Goal: Task Accomplishment & Management: Complete application form

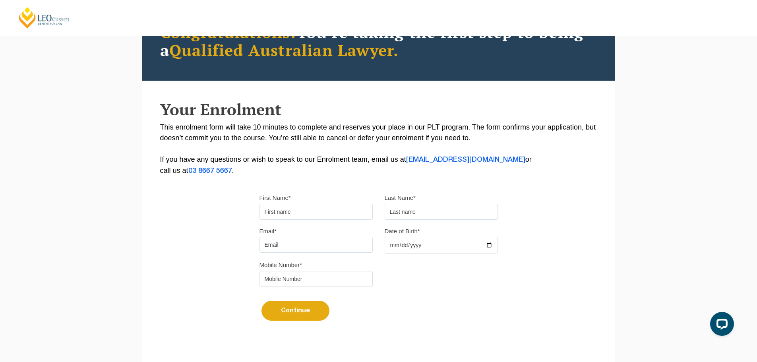
scroll to position [79, 0]
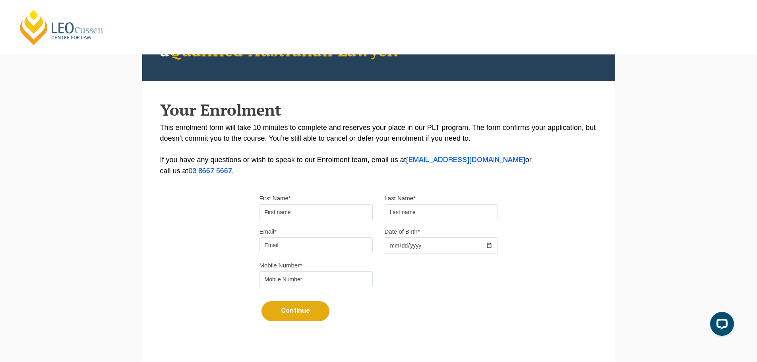
click at [336, 213] on input "First Name*" at bounding box center [316, 212] width 113 height 16
type input "Jackso"
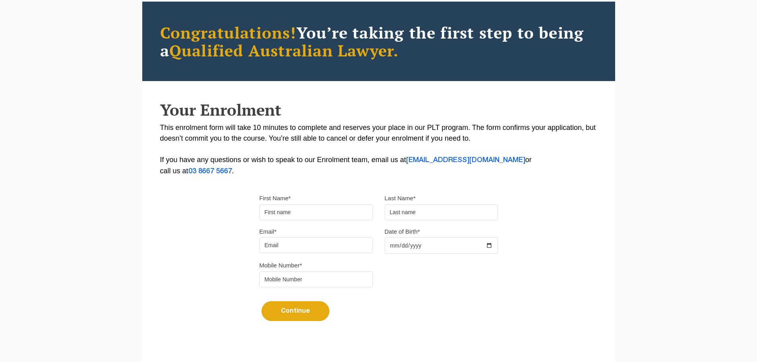
click at [301, 217] on input "First Name*" at bounding box center [316, 212] width 113 height 16
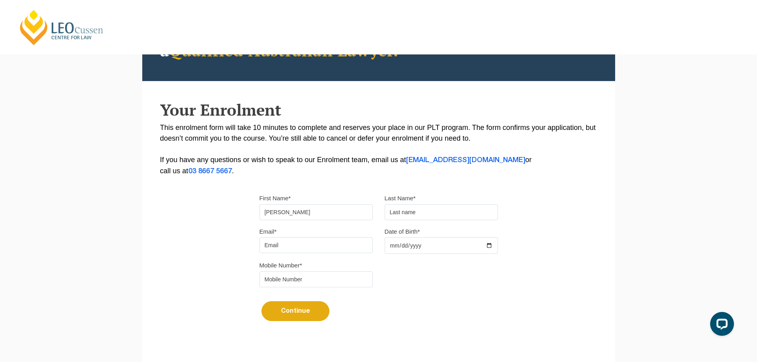
type input "Jackson"
click at [427, 217] on input "text" at bounding box center [441, 212] width 113 height 16
type input "Constantine"
click at [316, 248] on input "Email*" at bounding box center [316, 245] width 113 height 16
type input "jconstantine321@gmail.com"
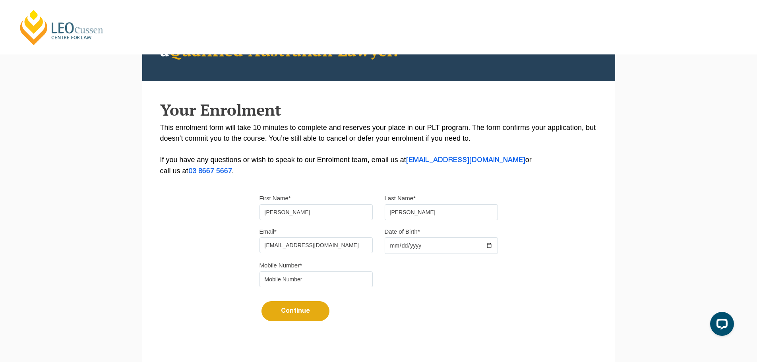
click at [415, 285] on div "Mobile Number*" at bounding box center [379, 276] width 250 height 33
click at [428, 250] on input "Date of Birth*" at bounding box center [441, 245] width 113 height 17
click at [427, 246] on input "Date of Birth*" at bounding box center [441, 245] width 113 height 17
click at [394, 246] on input "Date of Birth*" at bounding box center [441, 245] width 113 height 17
click at [490, 245] on input "Date of Birth*" at bounding box center [441, 245] width 113 height 17
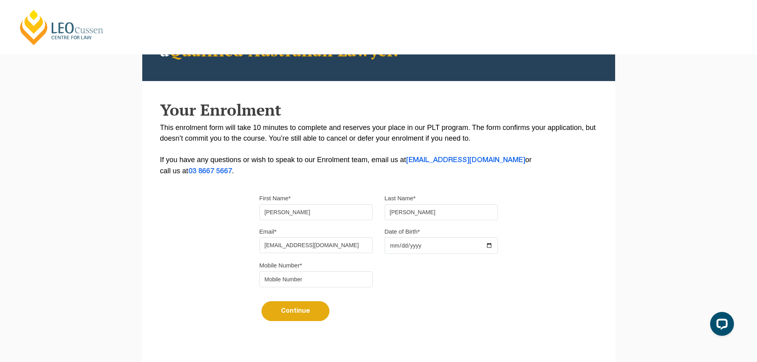
click at [487, 242] on input "2025-08-28" at bounding box center [441, 245] width 113 height 17
type input "2002-08-28"
click at [550, 215] on div "Please note that your information is saved on our server as you enter it. Congr…" at bounding box center [378, 164] width 473 height 354
click at [330, 277] on input "tel" at bounding box center [316, 279] width 113 height 16
type input "0499644713"
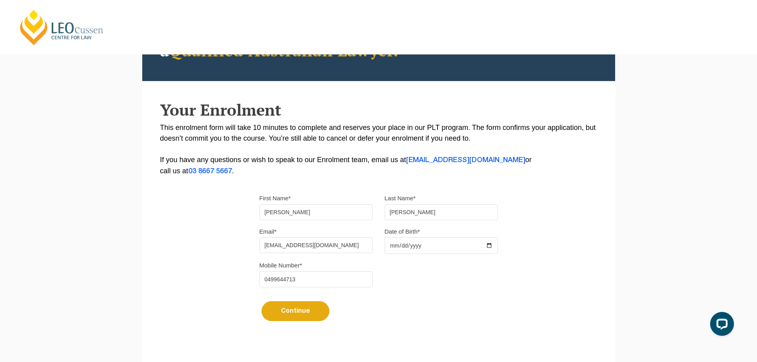
click at [230, 276] on div "Please note that your information is saved on our server as you enter it. Congr…" at bounding box center [378, 164] width 473 height 354
click at [312, 312] on button "Continue" at bounding box center [296, 311] width 68 height 20
select select
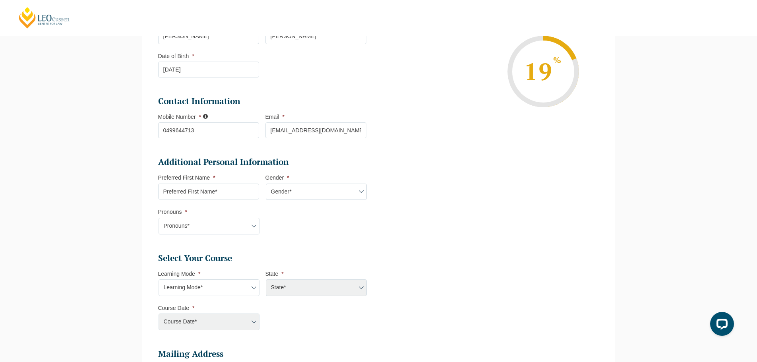
scroll to position [148, 0]
click at [230, 192] on input "Preferred First Name *" at bounding box center [208, 191] width 101 height 16
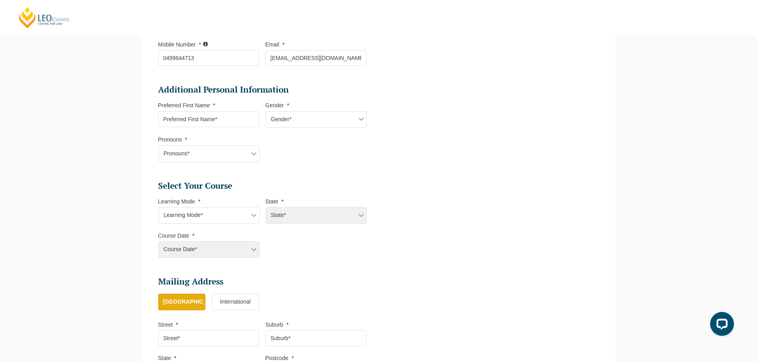
scroll to position [188, 0]
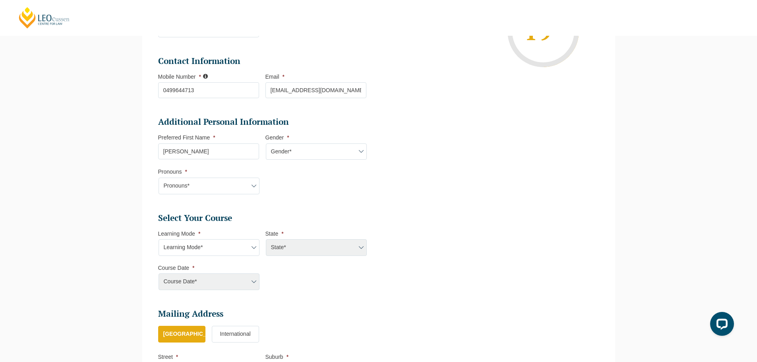
type input "Jackson"
click at [298, 149] on select "Gender* Male Female Nonbinary Intersex Prefer not to disclose Other" at bounding box center [316, 151] width 101 height 17
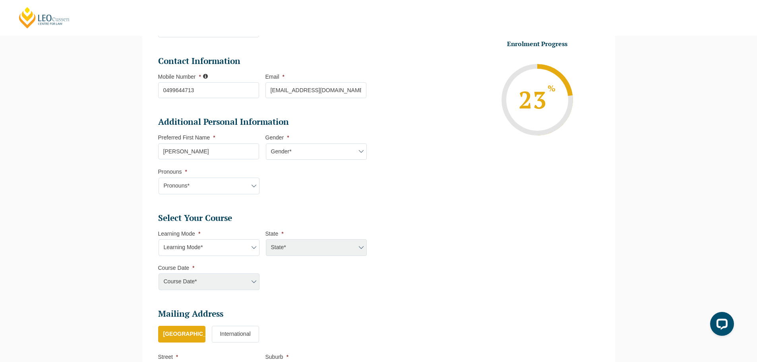
select select "Male"
click at [266, 143] on select "Gender* Male Female Nonbinary Intersex Prefer not to disclose Other" at bounding box center [316, 151] width 101 height 17
click at [217, 183] on select "Pronouns* She/Her/Hers He/Him/His They/Them/Theirs Other Prefer not to disclose" at bounding box center [209, 186] width 101 height 17
select select "He/Him/His"
click at [159, 178] on select "Pronouns* She/Her/Hers He/Him/His They/Them/Theirs Other Prefer not to disclose" at bounding box center [209, 186] width 101 height 17
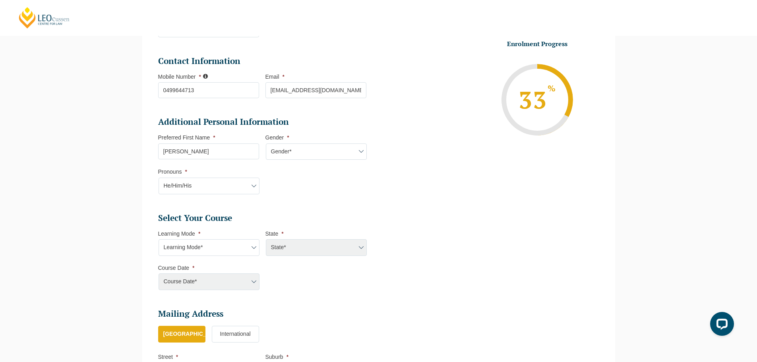
click at [116, 204] on div "Please note that your information is saved on our server as you enter it. Congr…" at bounding box center [378, 203] width 757 height 588
drag, startPoint x: 223, startPoint y: 239, endPoint x: 233, endPoint y: 246, distance: 11.1
click at [223, 239] on select "Learning Mode* Online Full Time Learning Online Part Time Learning Blended Full…" at bounding box center [209, 247] width 101 height 17
click at [337, 288] on li "Select Your Course This field is hidden when viewing the form Only for Flinder …" at bounding box center [265, 256] width 215 height 86
click at [227, 248] on select "Learning Mode* Online Full Time Learning Online Part Time Learning Blended Full…" at bounding box center [209, 247] width 101 height 17
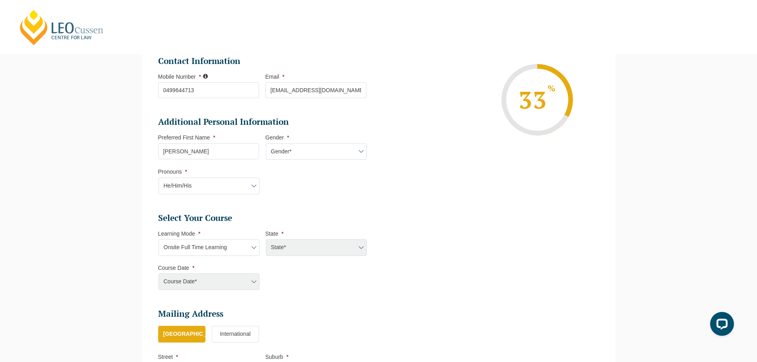
click at [159, 239] on select "Learning Mode* Online Full Time Learning Online Part Time Learning Blended Full…" at bounding box center [209, 247] width 101 height 17
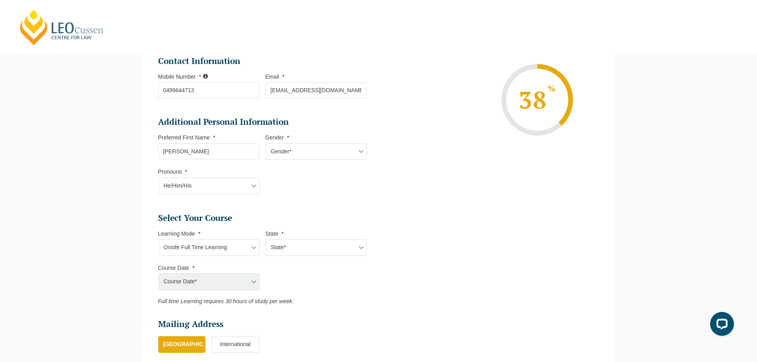
drag, startPoint x: 310, startPoint y: 244, endPoint x: 339, endPoint y: 244, distance: 29.0
click at [310, 244] on select "State* VIC" at bounding box center [316, 247] width 101 height 17
click at [266, 239] on select "State* VIC" at bounding box center [316, 247] width 101 height 17
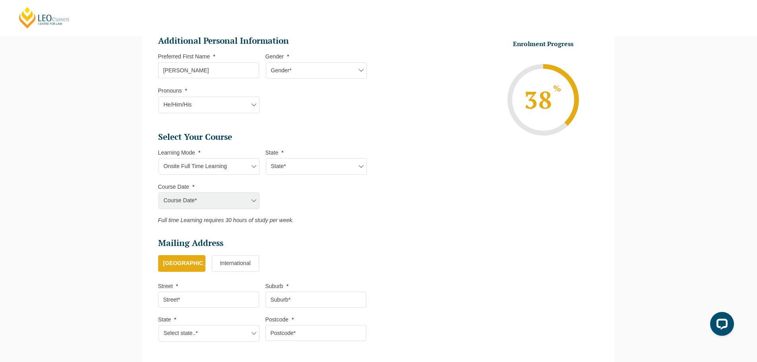
scroll to position [199, 0]
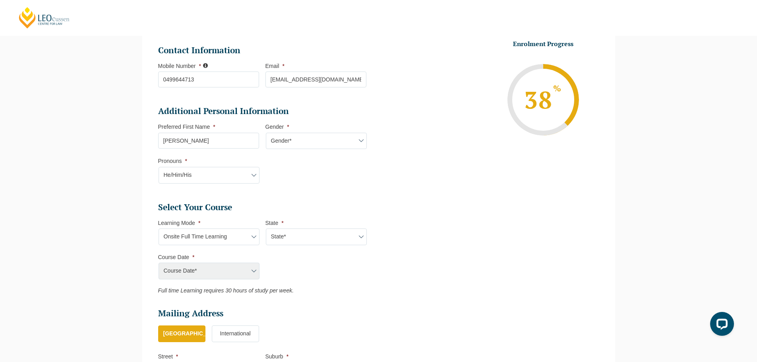
click at [221, 236] on select "Learning Mode* Online Full Time Learning Online Part Time Learning Blended Full…" at bounding box center [209, 237] width 101 height 17
select select "Online Full Time Learning"
click at [159, 229] on select "Learning Mode* Online Full Time Learning Online Part Time Learning Blended Full…" at bounding box center [209, 237] width 101 height 17
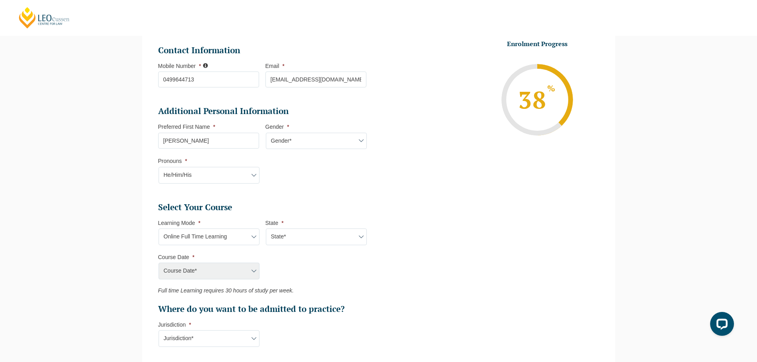
click at [295, 240] on select "State* National (ACT/NSW, VIC, QLD, SA, WA)" at bounding box center [316, 237] width 101 height 17
select select "National (ACT/NSW, VIC, QLD, SA, WA)"
click at [266, 229] on select "State* National (ACT/NSW, VIC, QLD, SA, WA)" at bounding box center [316, 237] width 101 height 17
click at [407, 254] on ul "Personal Information First Name * Jackson Last Name * Constantine Date of Birth…" at bounding box center [378, 204] width 453 height 547
click at [200, 271] on select "Course Date* September 2025 (22-Sep-2025 to 20-Feb-2026) December 2025 (08-Dec-…" at bounding box center [209, 271] width 101 height 17
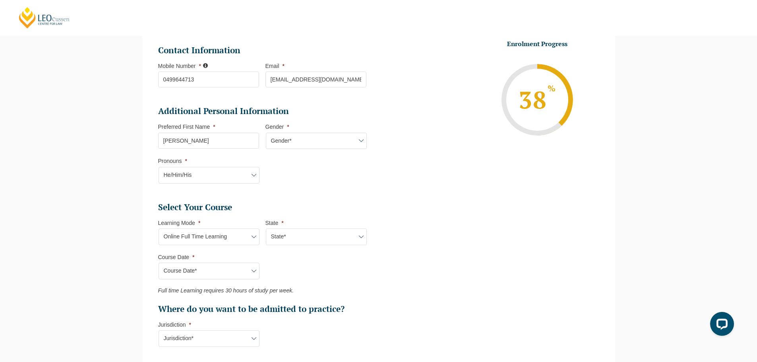
click at [109, 206] on div "Please note that your information is saved on our server as you enter it. Congr…" at bounding box center [378, 225] width 757 height 655
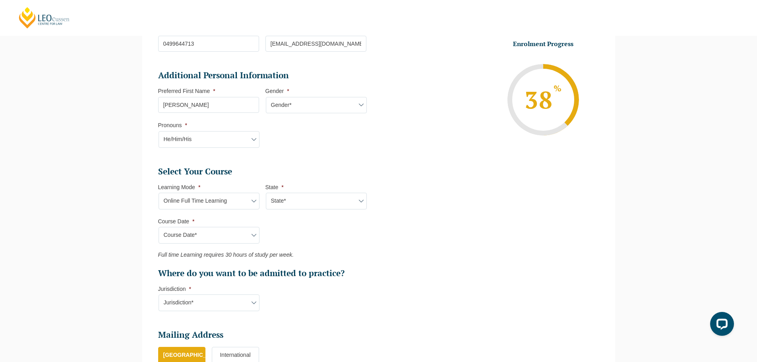
scroll to position [278, 0]
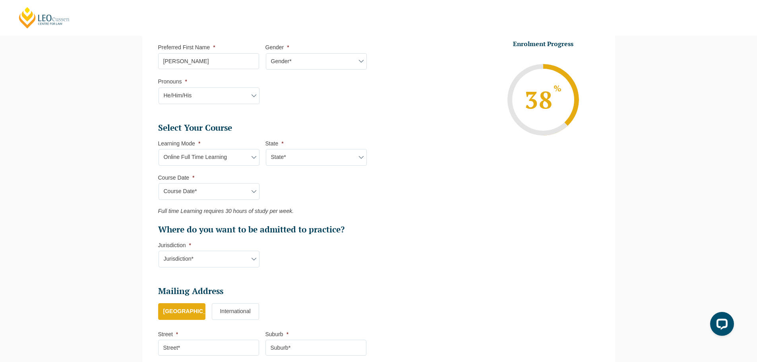
click at [238, 255] on select "Jurisdiction* VIC ACT/NSW SA WA QLD" at bounding box center [209, 259] width 101 height 17
select select "WA"
click at [159, 251] on select "Jurisdiction* VIC ACT/NSW SA WA QLD" at bounding box center [209, 259] width 101 height 17
click at [322, 273] on li "Select Your Course This field is hidden when viewing the form Only for Flinder …" at bounding box center [265, 198] width 215 height 153
click at [212, 185] on select "Course Date* September 2025 (22-Sep-2025 to 20-Feb-2026) December 2025 (08-Dec-…" at bounding box center [209, 191] width 101 height 17
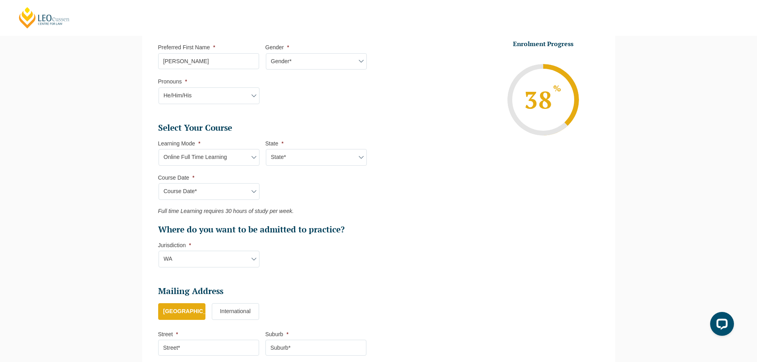
click at [418, 239] on ul "Personal Information First Name * Jackson Last Name * Constantine Date of Birth…" at bounding box center [378, 124] width 453 height 547
drag, startPoint x: 231, startPoint y: 191, endPoint x: 239, endPoint y: 191, distance: 8.3
click at [231, 191] on select "Course Date* September 2025 (22-Sep-2025 to 20-Feb-2026) December 2025 (08-Dec-…" at bounding box center [209, 191] width 101 height 17
click at [450, 121] on li "Enrolment Progress 38 % Form Progress Download Course Guide enrolment@leocussen…" at bounding box center [492, 100] width 215 height 120
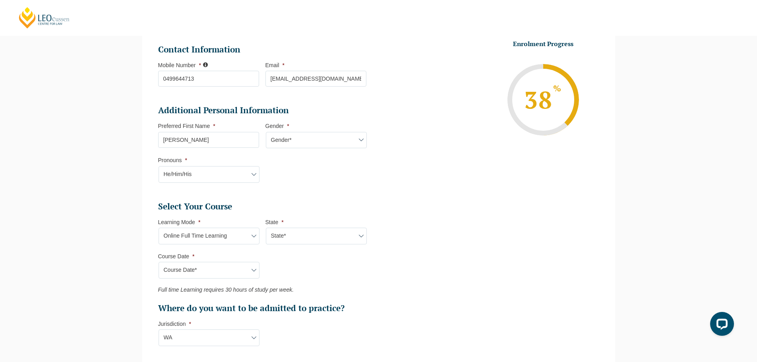
scroll to position [238, 0]
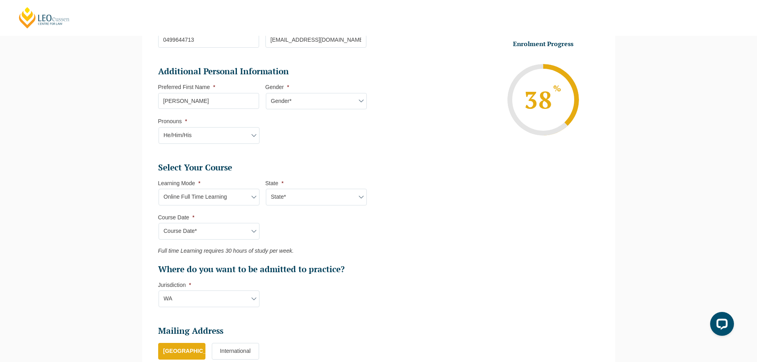
click at [235, 228] on select "Course Date* September 2025 (22-Sep-2025 to 20-Feb-2026) December 2025 (08-Dec-…" at bounding box center [209, 231] width 101 height 17
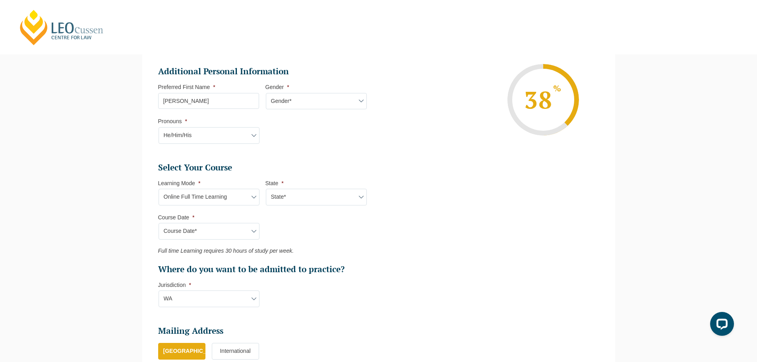
click at [240, 201] on select "Learning Mode* Online Full Time Learning Online Part Time Learning Blended Full…" at bounding box center [209, 197] width 101 height 17
select select "Blended Full Time Learning"
click at [159, 189] on select "Learning Mode* Online Full Time Learning Online Part Time Learning Blended Full…" at bounding box center [209, 197] width 101 height 17
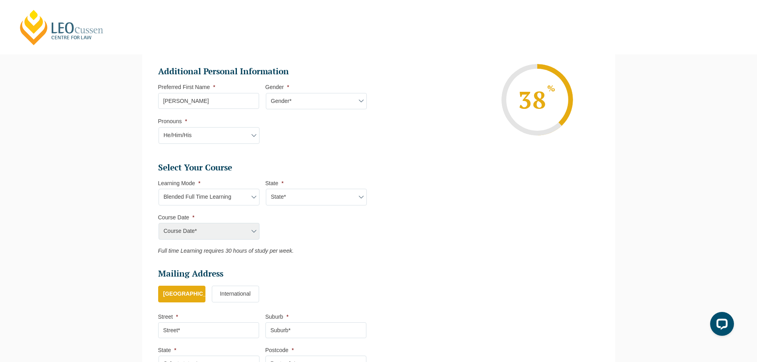
click at [312, 189] on select "State* ACT/NSW QLD SA VIC WA" at bounding box center [316, 197] width 101 height 17
select select "WA"
click at [266, 189] on select "State* ACT/NSW QLD SA VIC WA" at bounding box center [316, 197] width 101 height 17
drag, startPoint x: 306, startPoint y: 235, endPoint x: 296, endPoint y: 239, distance: 11.2
click at [306, 235] on ul "Select Your Course This field is hidden when viewing the form Only for Flinder …" at bounding box center [265, 208] width 215 height 92
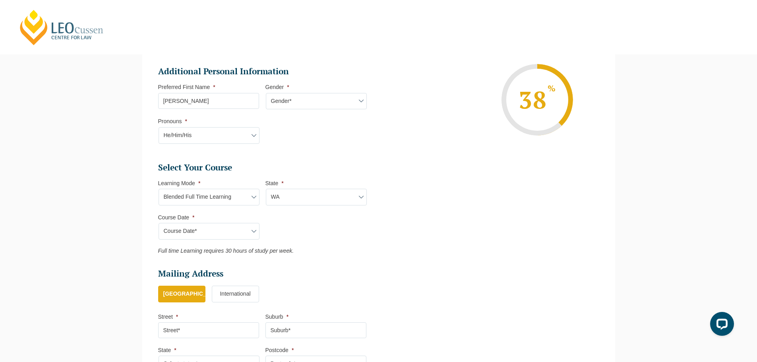
click at [219, 234] on select "Course Date* January 2026 (27-Jan-2026 to 12-Jun-2026) August 2026 (03-Aug-2026…" at bounding box center [209, 231] width 101 height 17
select select "January 2026 (27-Jan-2026 to 12-Jun-2026)"
click at [159, 223] on select "Course Date* January 2026 (27-Jan-2026 to 12-Jun-2026) August 2026 (03-Aug-2026…" at bounding box center [209, 231] width 101 height 17
type input "Intake 01 January 2026 FT"
type input "Practical Legal Training (WA)"
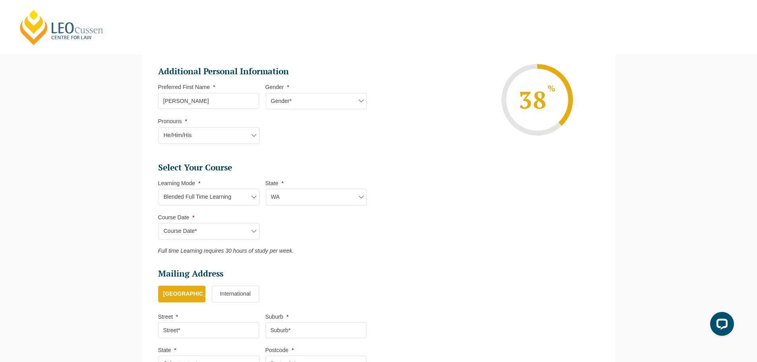
select select "WA PLT (JAN) 2026 Full Time Blended"
click at [73, 223] on div "Please note that your information is saved on our server as you enter it. Congr…" at bounding box center [378, 157] width 757 height 598
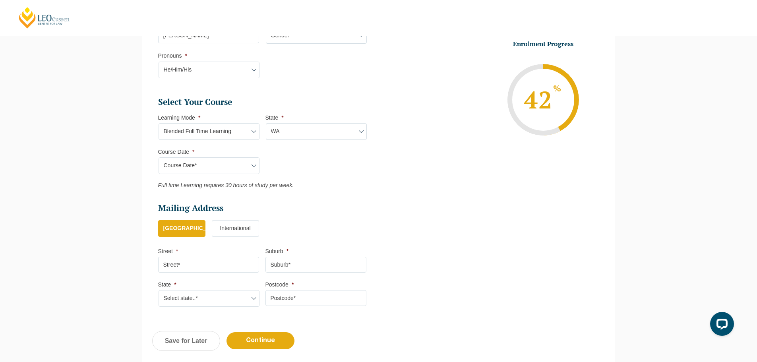
scroll to position [358, 0]
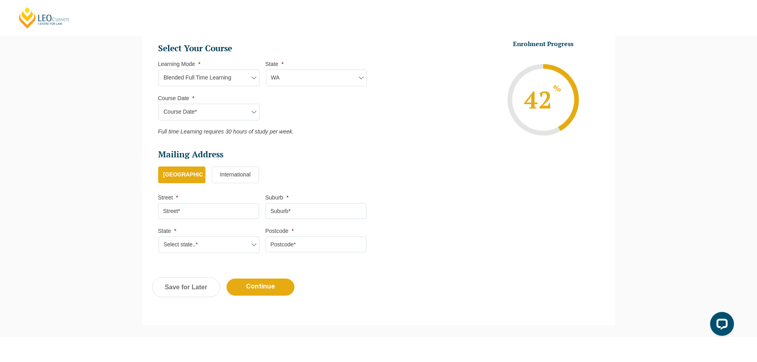
click at [248, 111] on select "Course Date* January 2026 (27-Jan-2026 to 12-Jun-2026) August 2026 (03-Aug-2026…" at bounding box center [209, 112] width 101 height 17
click at [318, 123] on ul "Select Your Course This field is hidden when viewing the form Only for Flinder …" at bounding box center [265, 89] width 215 height 92
click at [250, 110] on select "Course Date* January 2026 (27-Jan-2026 to 12-Jun-2026) August 2026 (03-Aug-2026…" at bounding box center [209, 112] width 101 height 17
click at [325, 125] on ul "Select Your Course This field is hidden when viewing the form Only for Flinder …" at bounding box center [265, 89] width 215 height 92
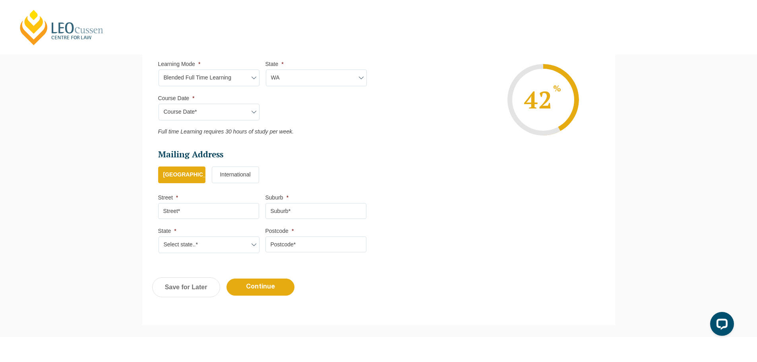
click at [209, 206] on input "Street *" at bounding box center [208, 211] width 101 height 16
type input "59 Erins Isle"
click at [291, 209] on input "Suburb *" at bounding box center [316, 211] width 101 height 16
type input "Dudley Park"
drag, startPoint x: 228, startPoint y: 241, endPoint x: 231, endPoint y: 251, distance: 10.3
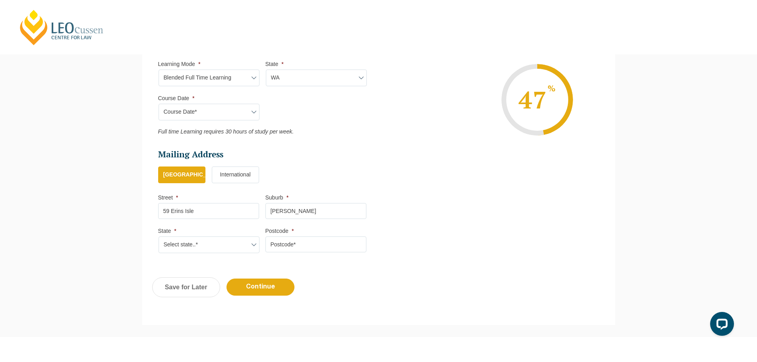
click at [228, 241] on select "Select state..* VIC WA QLD SA NSW NT ACT TAS" at bounding box center [209, 245] width 101 height 17
select select "WA"
click at [159, 237] on select "Select state..* VIC WA QLD SA NSW NT ACT TAS" at bounding box center [209, 245] width 101 height 17
click at [317, 249] on input "Postcode *" at bounding box center [316, 245] width 101 height 16
type input "6210"
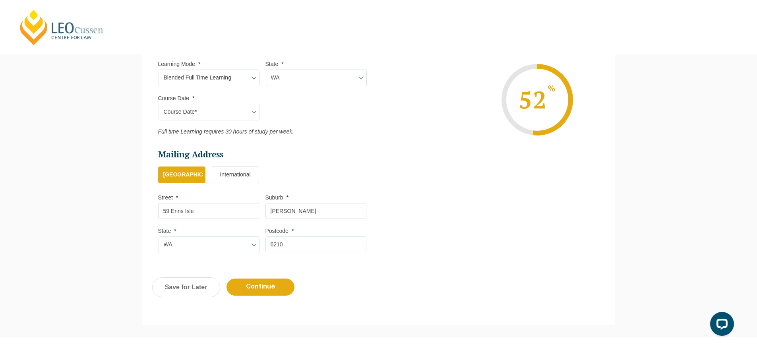
click at [431, 195] on ul "Personal Information First Name * Jackson Last Name * Constantine Date of Birth…" at bounding box center [378, 17] width 453 height 490
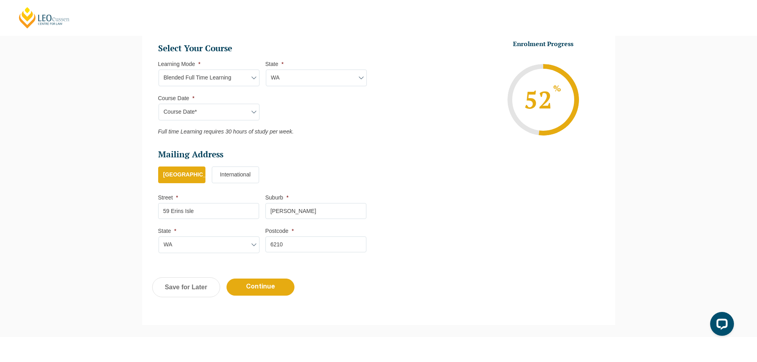
drag, startPoint x: 273, startPoint y: 289, endPoint x: 382, endPoint y: 265, distance: 111.7
click at [273, 289] on input "Continue" at bounding box center [261, 287] width 68 height 17
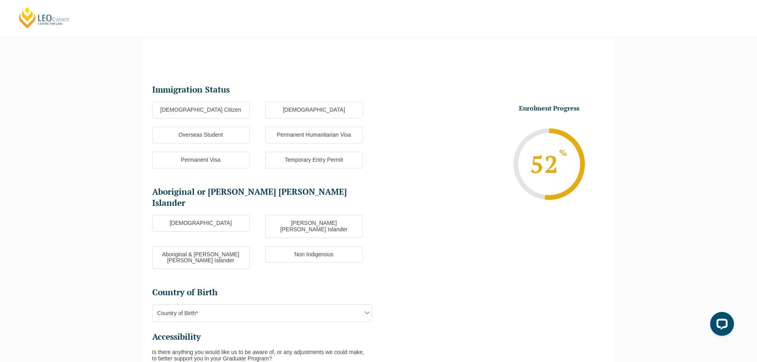
scroll to position [69, 0]
click at [209, 108] on label "Australian Citizen" at bounding box center [200, 110] width 97 height 17
click at [0, 0] on input "Australian Citizen" at bounding box center [0, 0] width 0 height 0
click at [302, 247] on label "Non Indigenous" at bounding box center [314, 255] width 97 height 17
click at [0, 0] on input "Non Indigenous" at bounding box center [0, 0] width 0 height 0
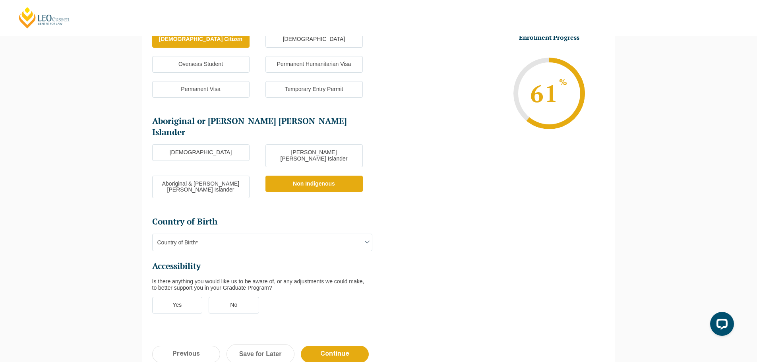
scroll to position [148, 0]
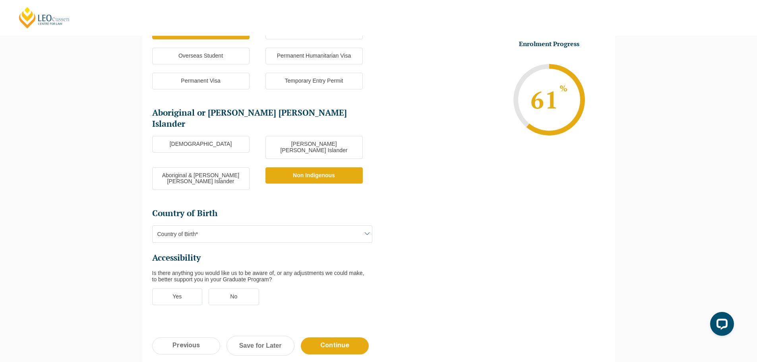
click at [217, 226] on span "Country of Birth*" at bounding box center [262, 234] width 219 height 17
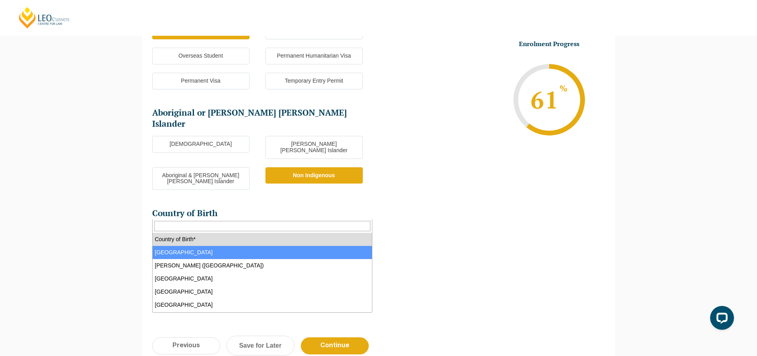
select select "Australia 1101"
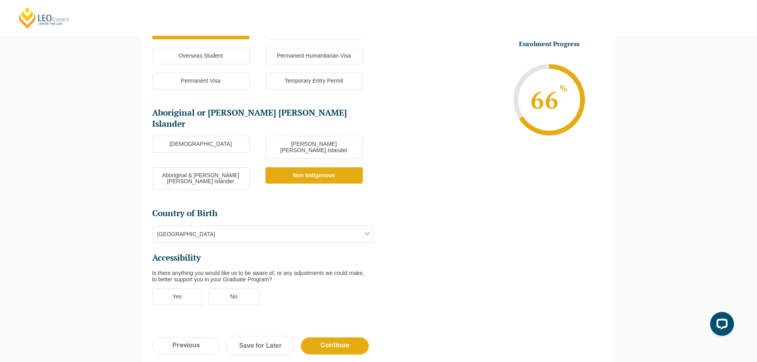
click at [247, 289] on label "No" at bounding box center [234, 297] width 50 height 17
click at [0, 0] on input "No" at bounding box center [0, 0] width 0 height 0
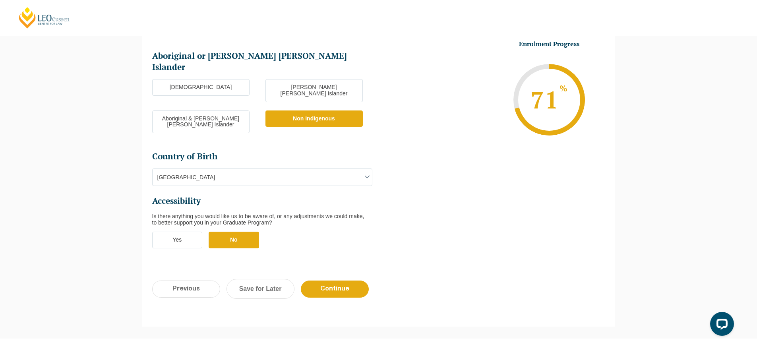
scroll to position [228, 0]
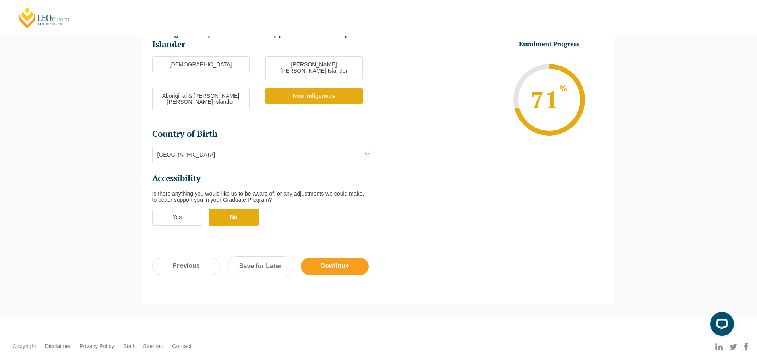
click at [339, 258] on input "Continue" at bounding box center [335, 266] width 68 height 17
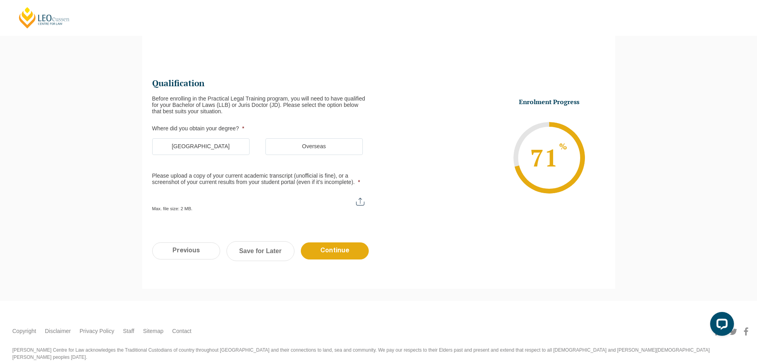
scroll to position [0, 0]
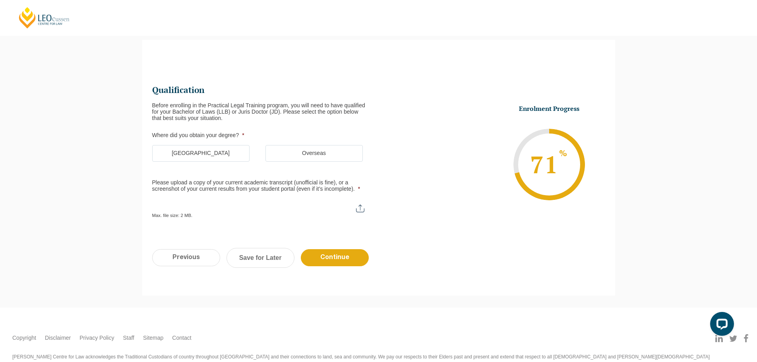
click at [214, 154] on label "Australia" at bounding box center [200, 153] width 97 height 17
click at [0, 0] on input "Australia" at bounding box center [0, 0] width 0 height 0
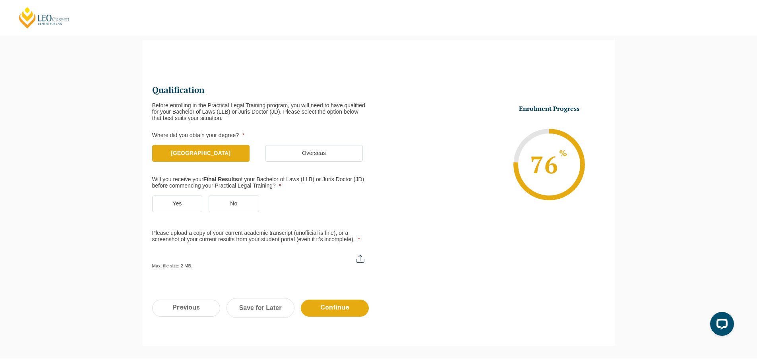
click at [178, 196] on label "Yes" at bounding box center [177, 204] width 50 height 17
click at [0, 0] on input "Yes" at bounding box center [0, 0] width 0 height 0
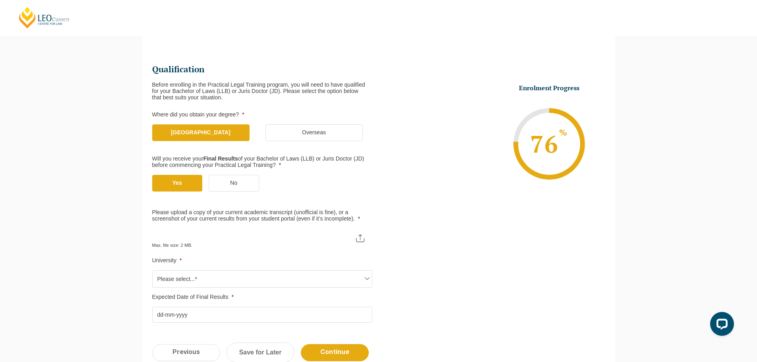
scroll to position [109, 0]
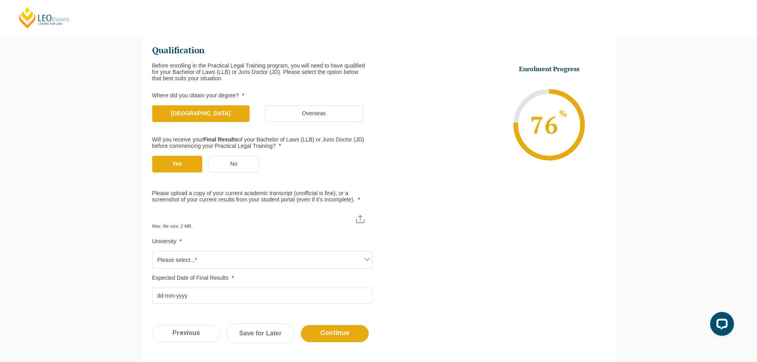
click at [188, 210] on input "Please upload a copy of your current academic transcript (unofficial is fine), …" at bounding box center [262, 216] width 220 height 14
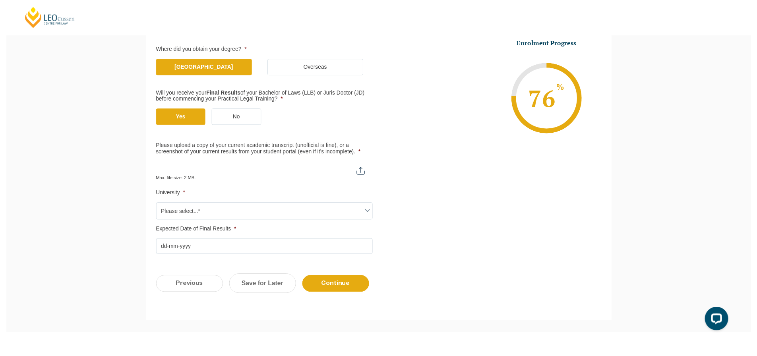
scroll to position [188, 0]
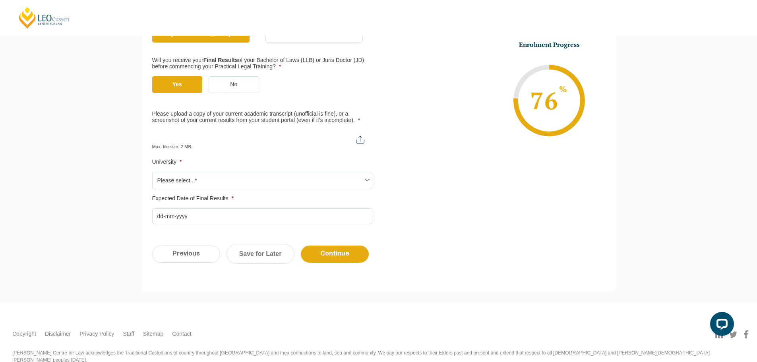
click at [235, 182] on span "Please select...*" at bounding box center [262, 180] width 219 height 17
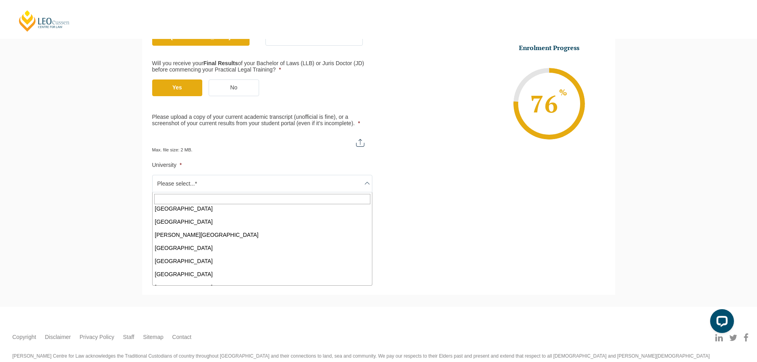
scroll to position [199, 0]
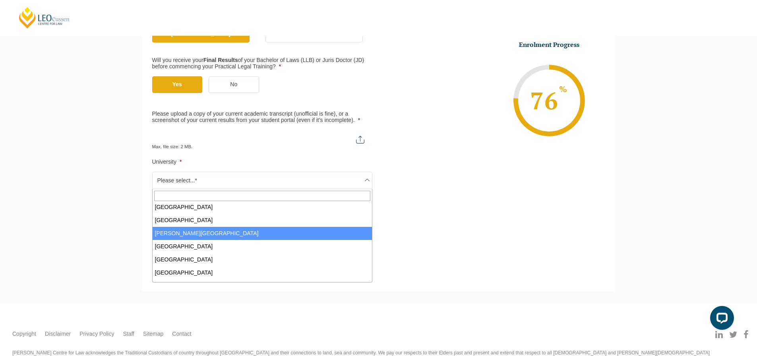
select select "Murdoch University"
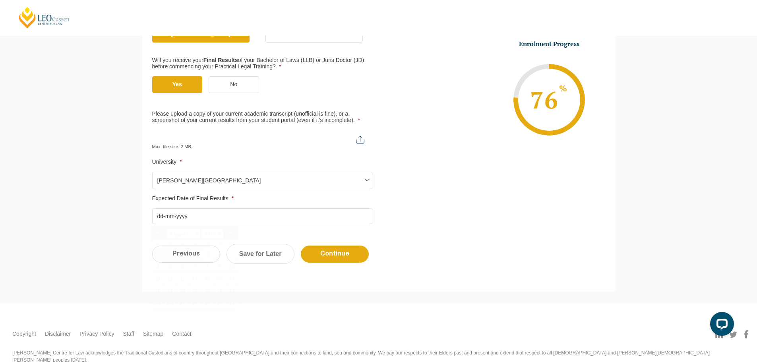
click at [221, 217] on input "Expected Date of Final Results *" at bounding box center [262, 216] width 220 height 16
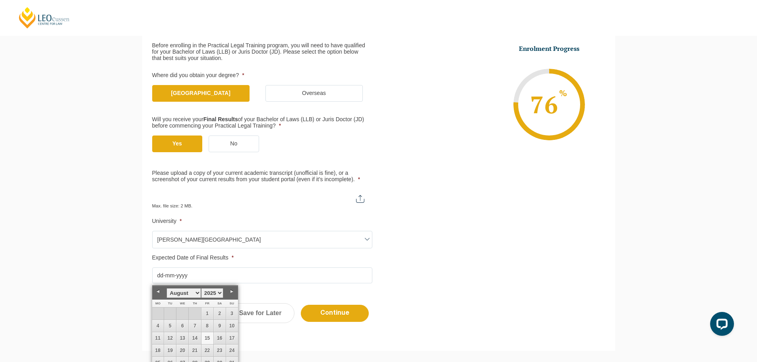
scroll to position [148, 0]
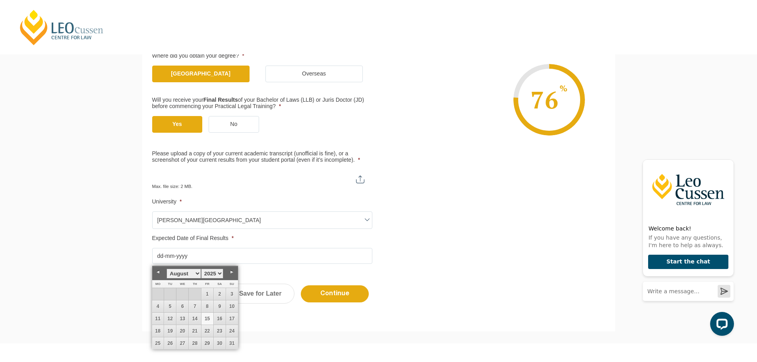
click at [194, 275] on select "January February March April May June July August September October November De…" at bounding box center [184, 274] width 34 height 10
click at [169, 306] on link "9" at bounding box center [170, 307] width 12 height 12
type input "09-12-2025"
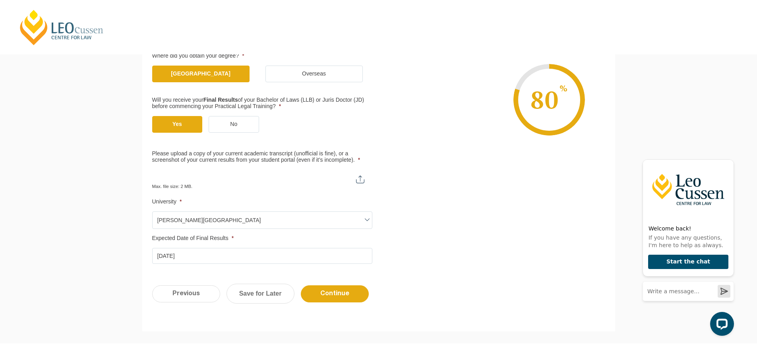
click at [197, 178] on input "Please upload a copy of your current academic transcript (unofficial is fine), …" at bounding box center [262, 177] width 220 height 14
click at [338, 179] on input "Please upload a copy of your current academic transcript (unofficial is fine), …" at bounding box center [262, 177] width 220 height 14
type input "C:\fakepath\Screenshot 2025-08-14 172042.png"
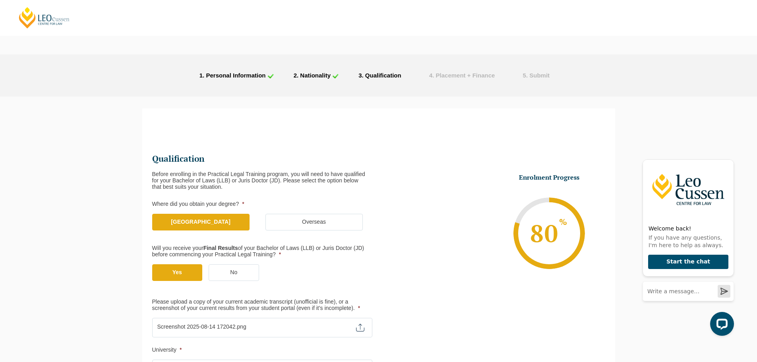
scroll to position [199, 0]
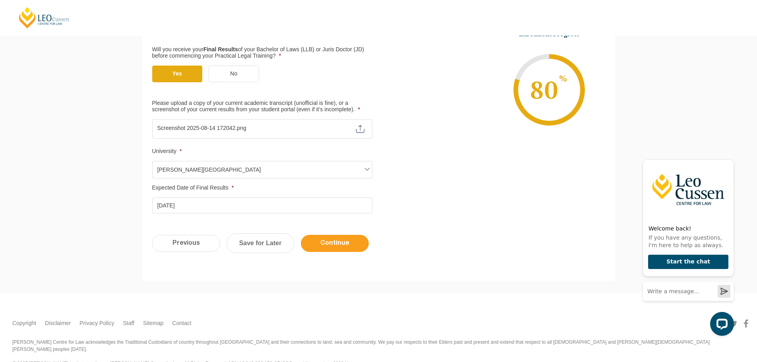
click at [353, 247] on input "Continue" at bounding box center [335, 243] width 68 height 17
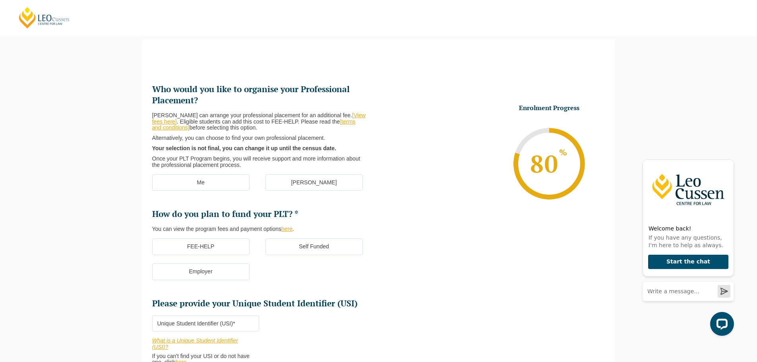
scroll to position [69, 0]
click at [333, 177] on label "[PERSON_NAME]" at bounding box center [314, 183] width 97 height 17
click at [0, 0] on input "[PERSON_NAME]" at bounding box center [0, 0] width 0 height 0
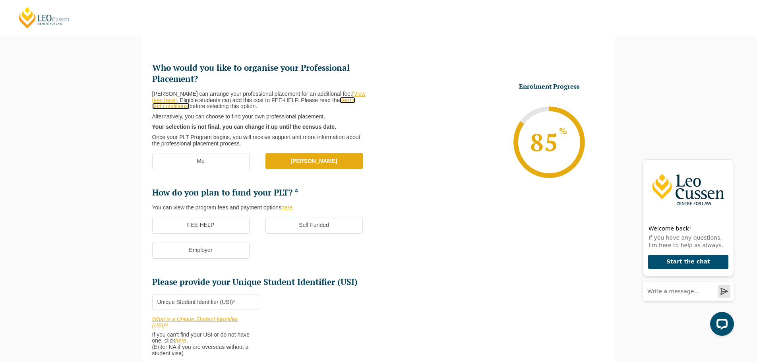
scroll to position [109, 0]
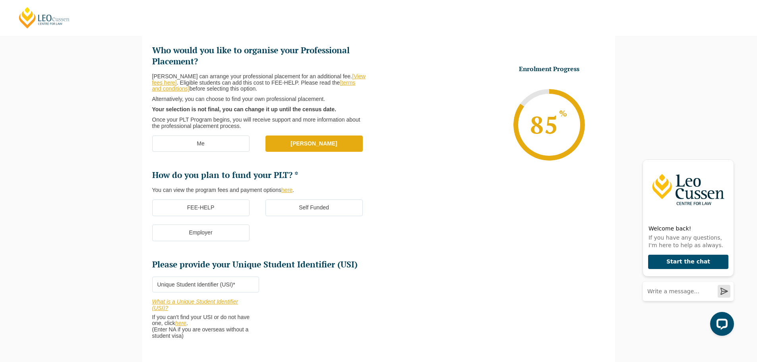
click at [339, 207] on label "Self Funded" at bounding box center [314, 208] width 97 height 17
click at [0, 0] on input "Self Funded" at bounding box center [0, 0] width 0 height 0
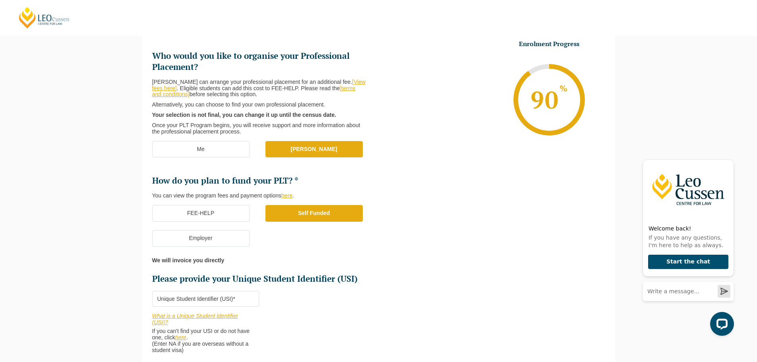
scroll to position [69, 0]
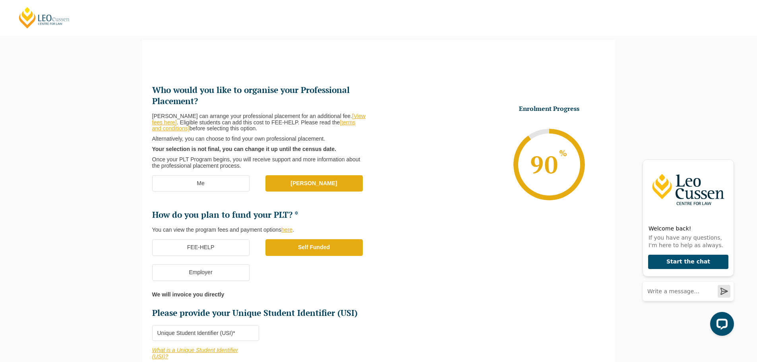
click at [218, 250] on label "FEE-HELP" at bounding box center [200, 247] width 97 height 17
click at [0, 0] on input "FEE-HELP" at bounding box center [0, 0] width 0 height 0
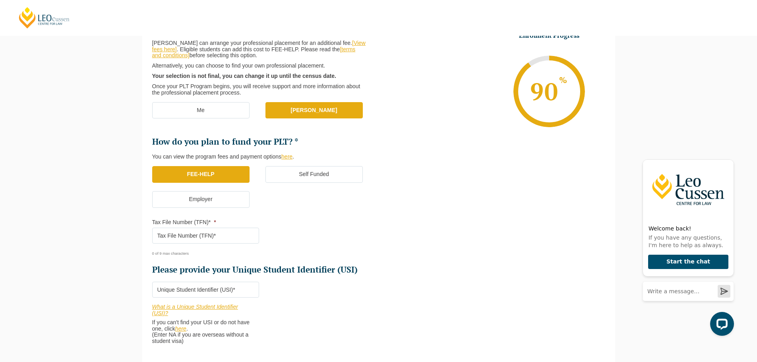
scroll to position [148, 0]
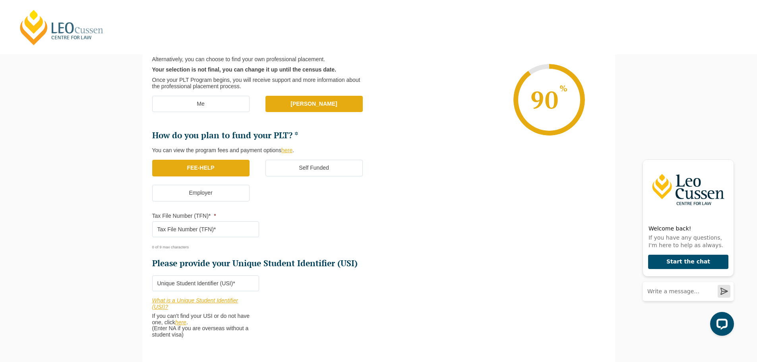
click at [237, 232] on input "Tax File Number (TFN)* *" at bounding box center [205, 229] width 107 height 16
type input "538573606"
click at [214, 285] on input "Please provide your Unique Student Identifier (USI) *" at bounding box center [205, 283] width 107 height 16
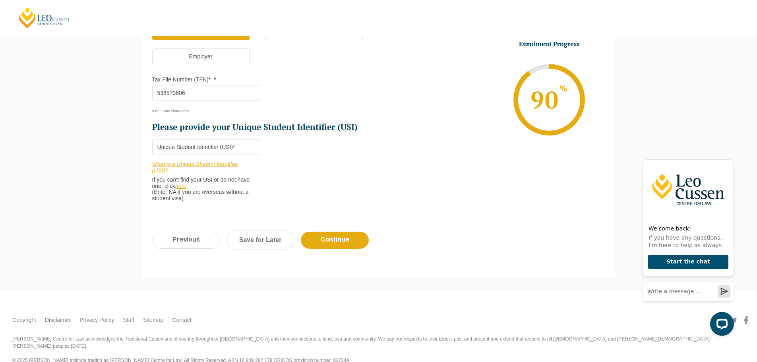
scroll to position [291, 0]
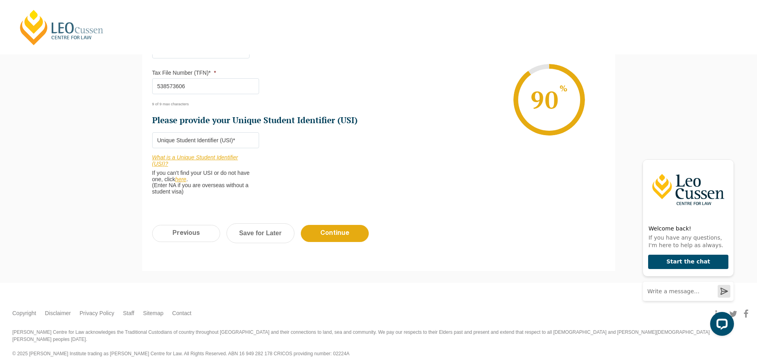
click at [597, 304] on ul "Copyright Disclaimer Privacy Policy Staff Sitemap Contact" at bounding box center [378, 306] width 733 height 6
click at [583, 158] on div "Enrolment Progress 90 % Form Progress Download Course Guide enrolment@leocussen…" at bounding box center [549, 100] width 99 height 120
click at [193, 142] on input "Please provide your Unique Student Identifier (USI) *" at bounding box center [205, 140] width 107 height 16
paste input "YRCF22H96Y"
type input "YRCF22H96Y"
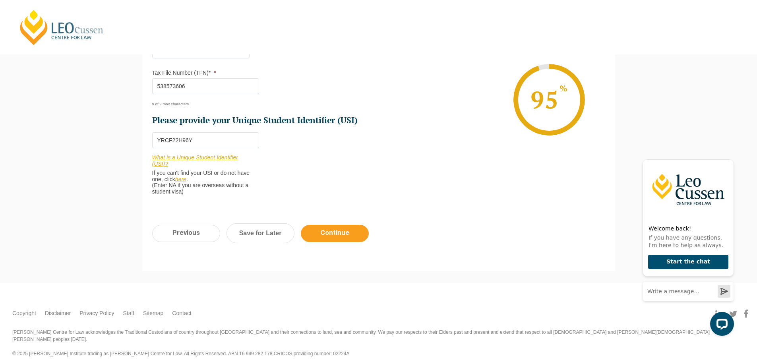
click at [354, 232] on input "Continue" at bounding box center [335, 233] width 68 height 17
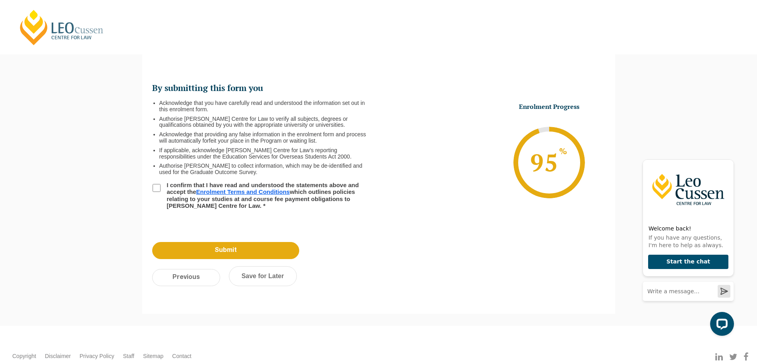
scroll to position [69, 0]
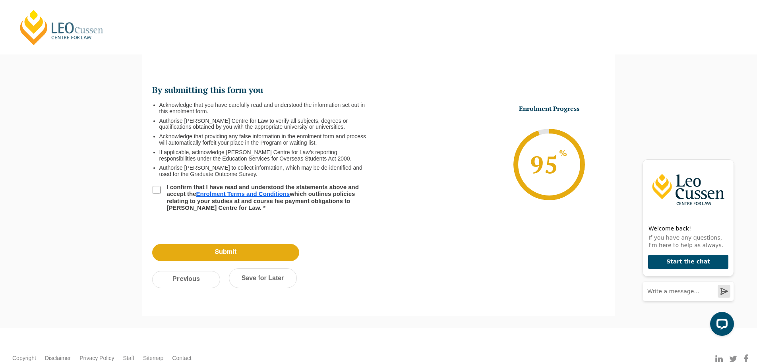
click at [159, 190] on input "I confirm that I have read and understood the statements above and accept the E…" at bounding box center [157, 190] width 8 height 8
checkbox input "true"
click at [231, 252] on input "Submit" at bounding box center [225, 252] width 147 height 17
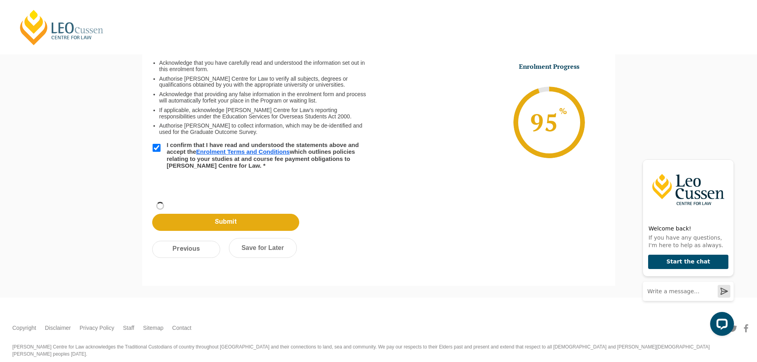
scroll to position [27, 0]
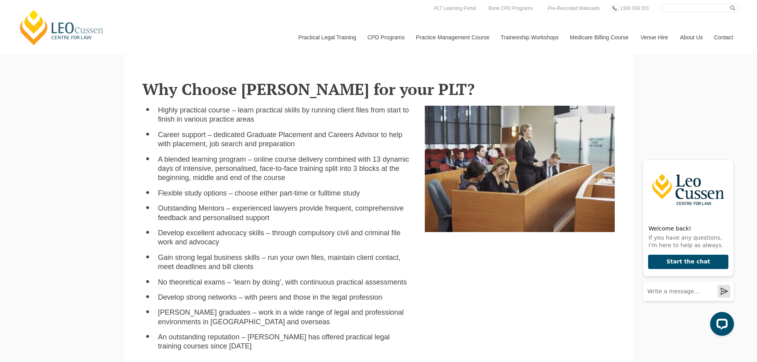
scroll to position [358, 0]
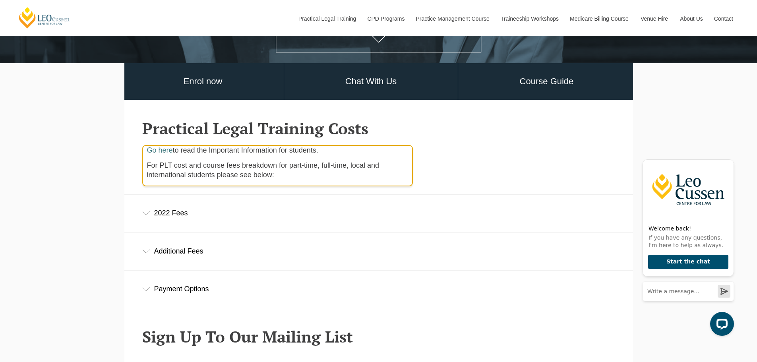
scroll to position [238, 0]
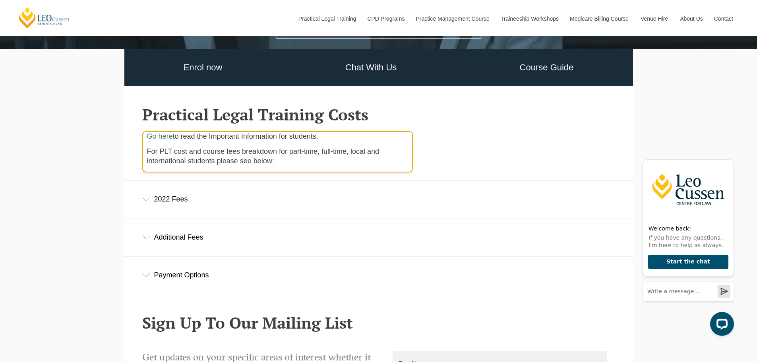
click at [193, 196] on div "2022 Fees" at bounding box center [378, 199] width 509 height 37
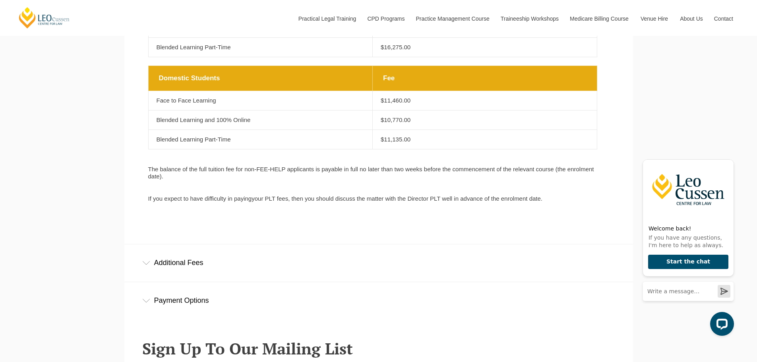
scroll to position [596, 0]
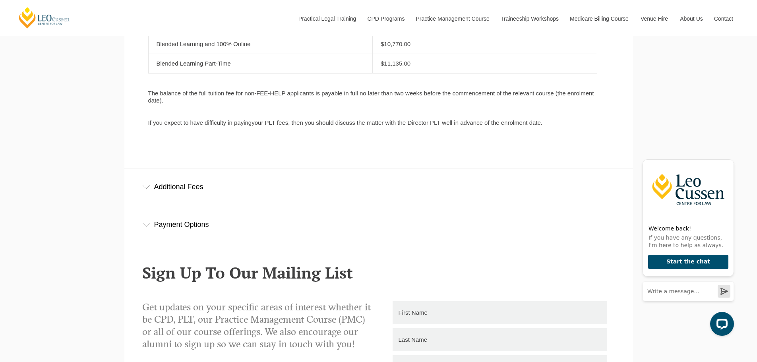
click at [244, 192] on div "Additional Fees" at bounding box center [378, 187] width 509 height 37
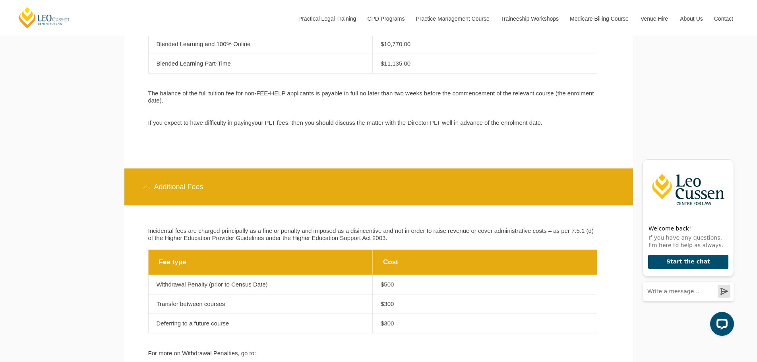
click at [84, 135] on div "[PERSON_NAME] Centre for Law Search here Practical Legal Training Our Practical…" at bounding box center [378, 209] width 757 height 1611
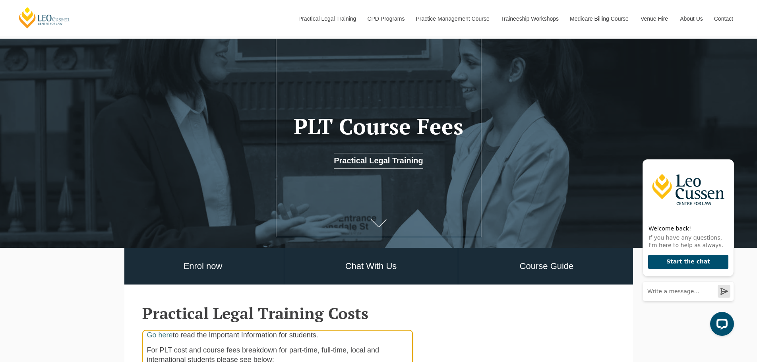
scroll to position [199, 0]
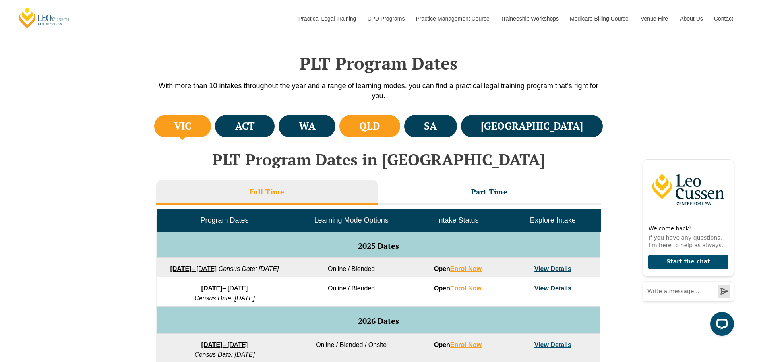
scroll to position [199, 0]
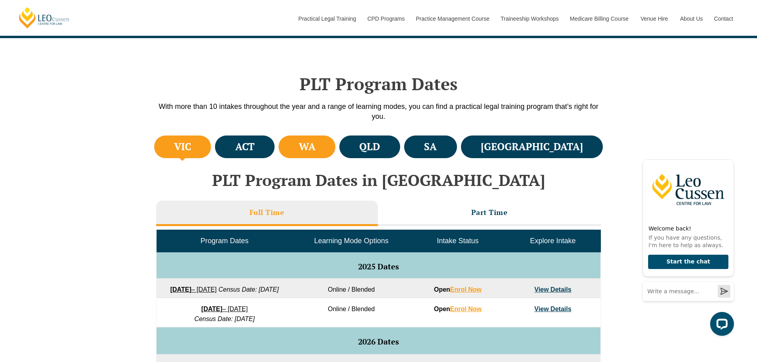
click at [314, 145] on li "WA" at bounding box center [307, 147] width 57 height 23
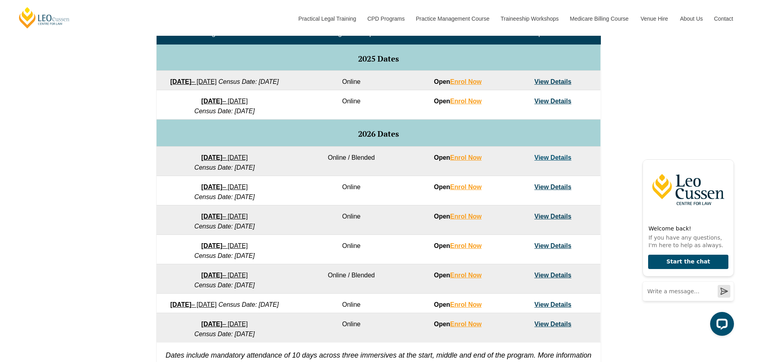
scroll to position [437, 0]
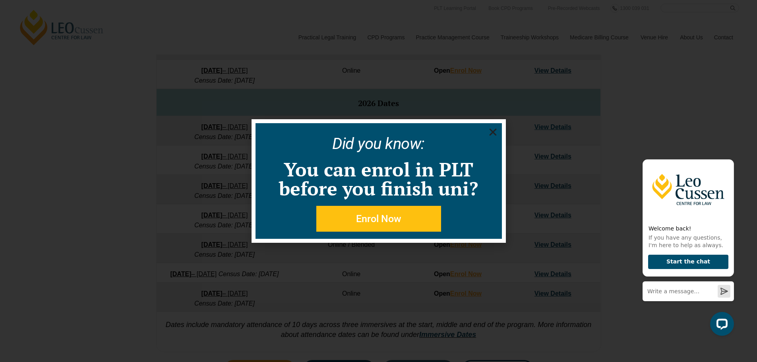
click at [491, 131] on use "Close" at bounding box center [492, 132] width 7 height 7
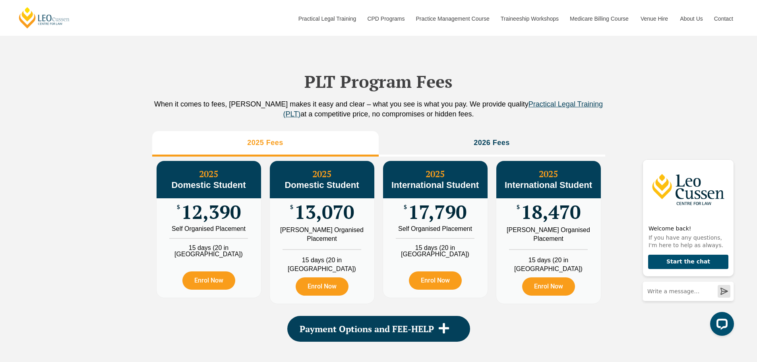
scroll to position [880, 0]
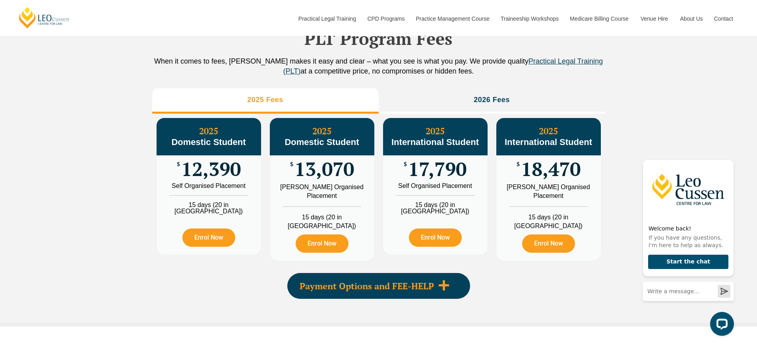
click at [425, 291] on span "Payment Options and FEE-HELP" at bounding box center [367, 286] width 134 height 9
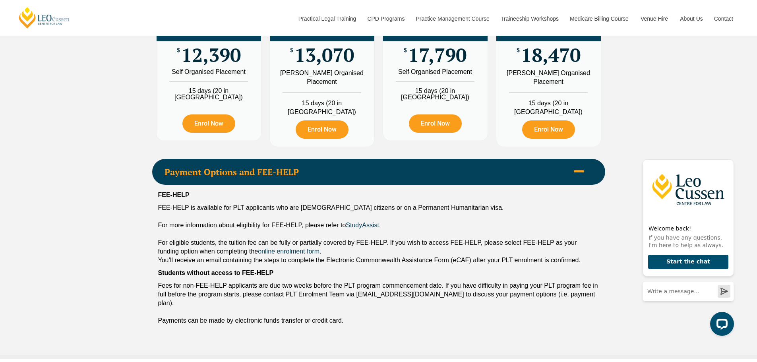
scroll to position [999, 0]
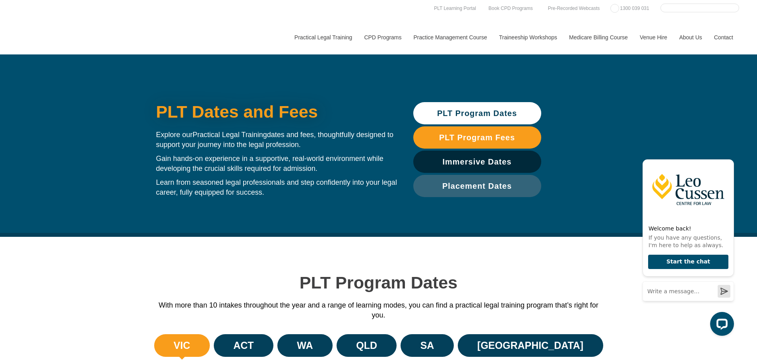
click at [503, 138] on span "PLT Program Fees" at bounding box center [477, 138] width 76 height 8
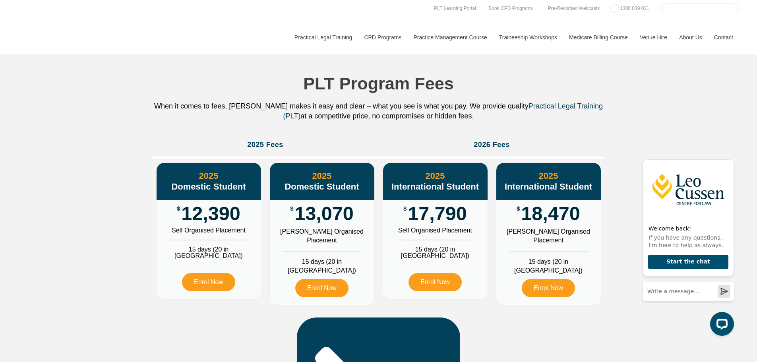
scroll to position [885, 0]
